Goal: Task Accomplishment & Management: Manage account settings

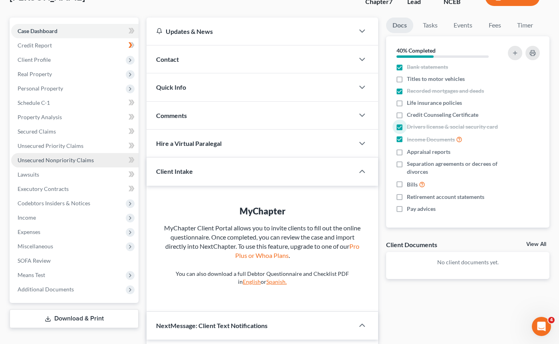
scroll to position [61, 0]
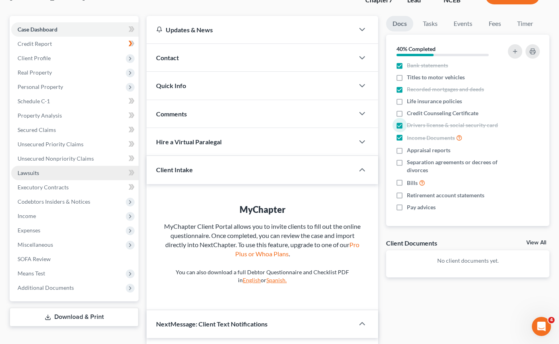
click at [85, 171] on link "Lawsuits" at bounding box center [74, 173] width 127 height 14
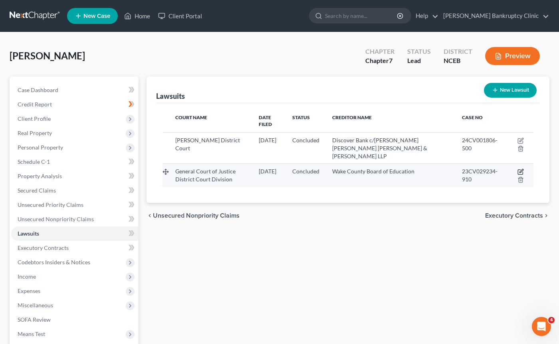
click at [521, 169] on icon "button" at bounding box center [520, 172] width 6 height 6
select select "28"
select select "2"
select select "4"
select select "28"
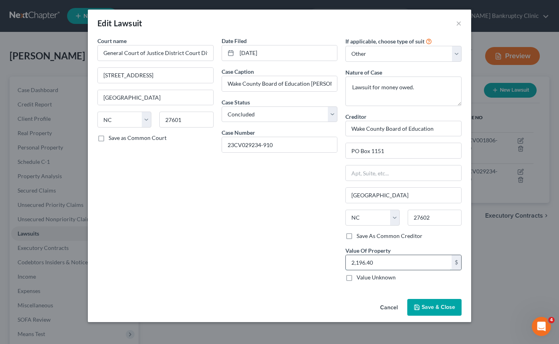
drag, startPoint x: 384, startPoint y: 262, endPoint x: 377, endPoint y: 264, distance: 7.1
click at [377, 264] on input "2,196.40" at bounding box center [399, 262] width 106 height 15
drag, startPoint x: 377, startPoint y: 264, endPoint x: 350, endPoint y: 264, distance: 26.3
click at [350, 264] on input "2,196.40" at bounding box center [399, 262] width 106 height 15
click at [459, 22] on button "×" at bounding box center [459, 23] width 6 height 10
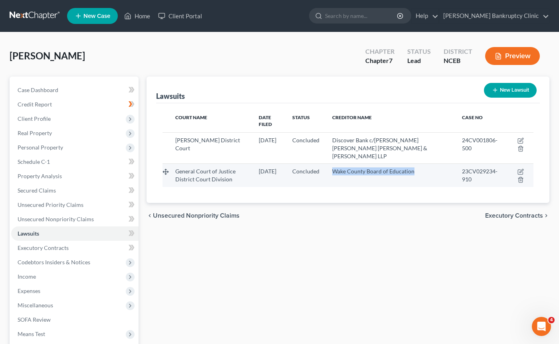
drag, startPoint x: 424, startPoint y: 156, endPoint x: 344, endPoint y: 155, distance: 80.6
click at [344, 168] on div "Wake County Board of Education" at bounding box center [390, 172] width 117 height 8
copy span "Wake County Board of Education"
